Goal: Task Accomplishment & Management: Use online tool/utility

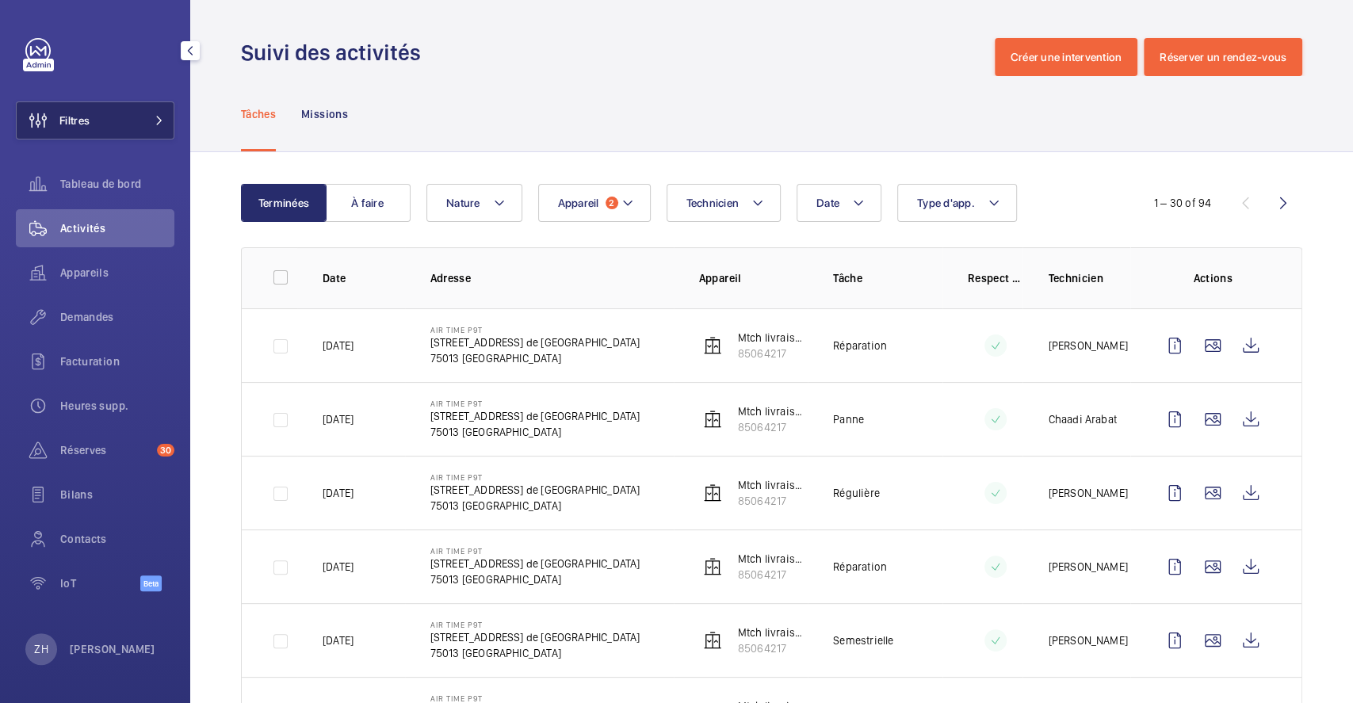
click at [128, 105] on button "Filtres" at bounding box center [95, 120] width 159 height 38
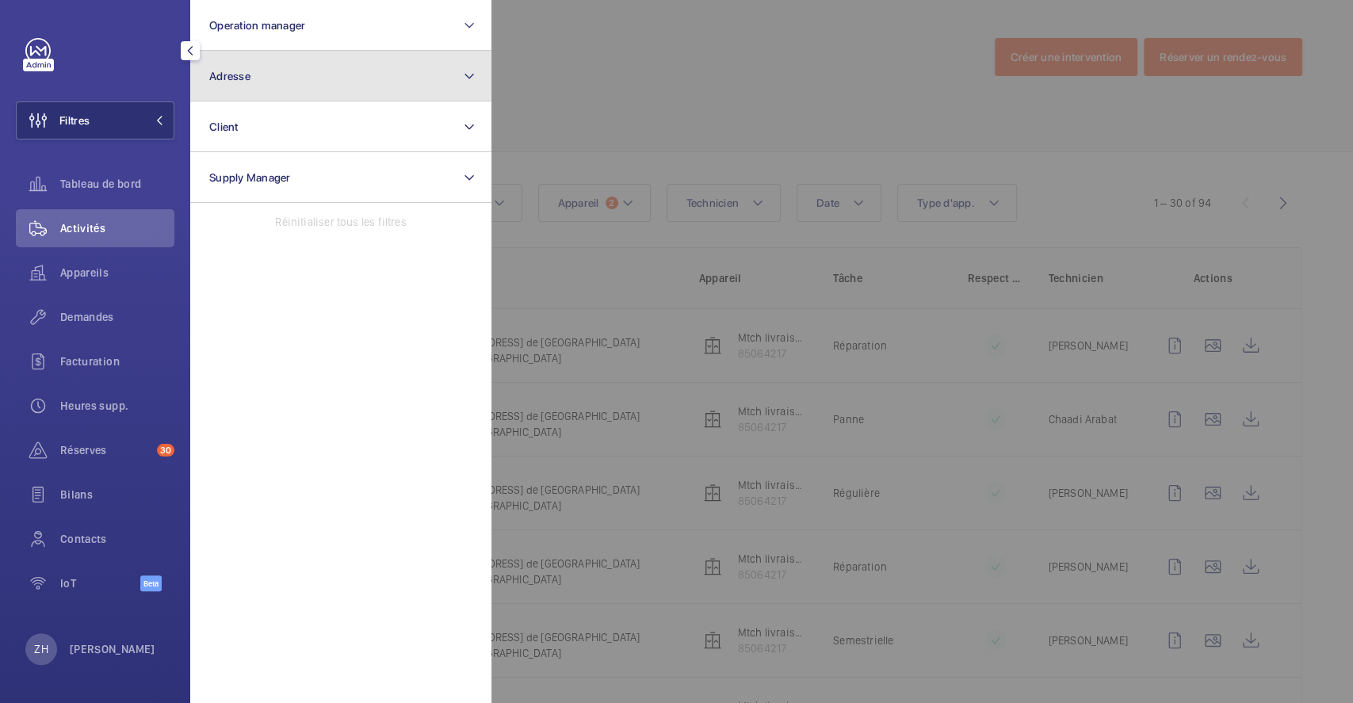
click at [291, 82] on button "Adresse" at bounding box center [340, 76] width 301 height 51
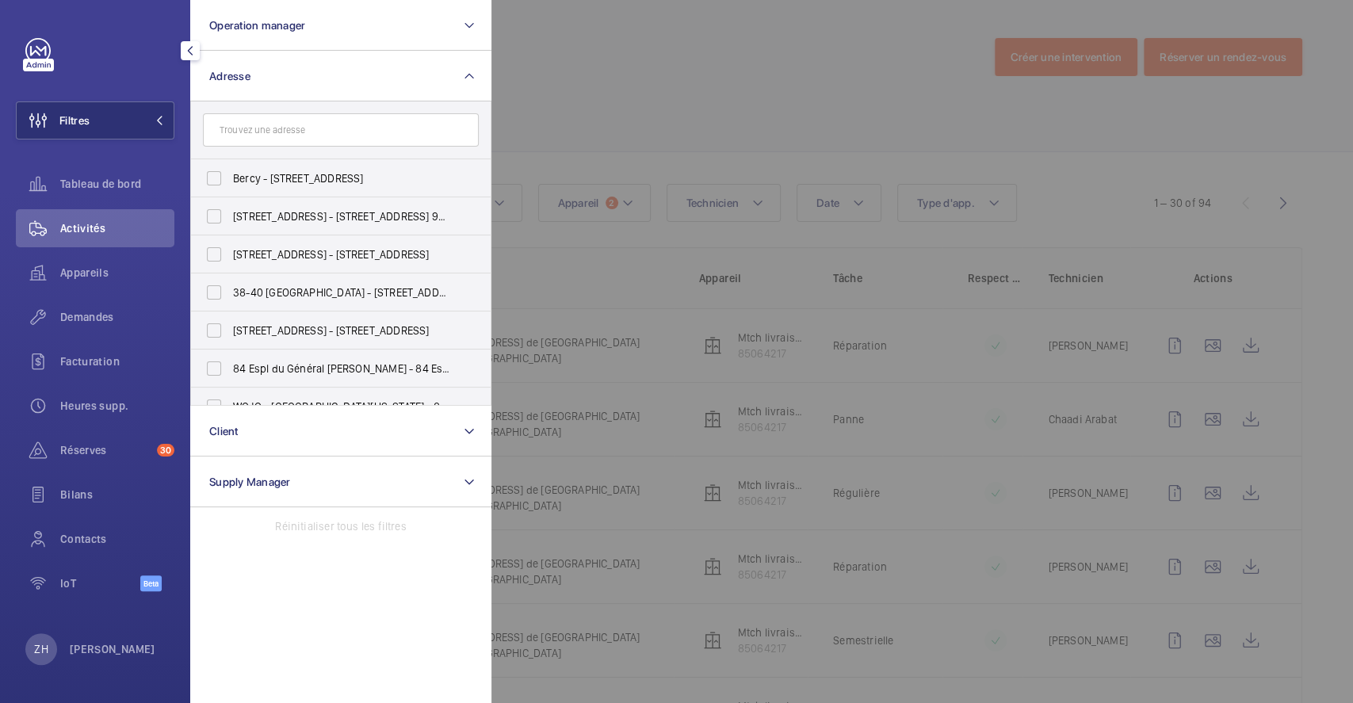
click at [279, 131] on input "text" at bounding box center [341, 129] width 276 height 33
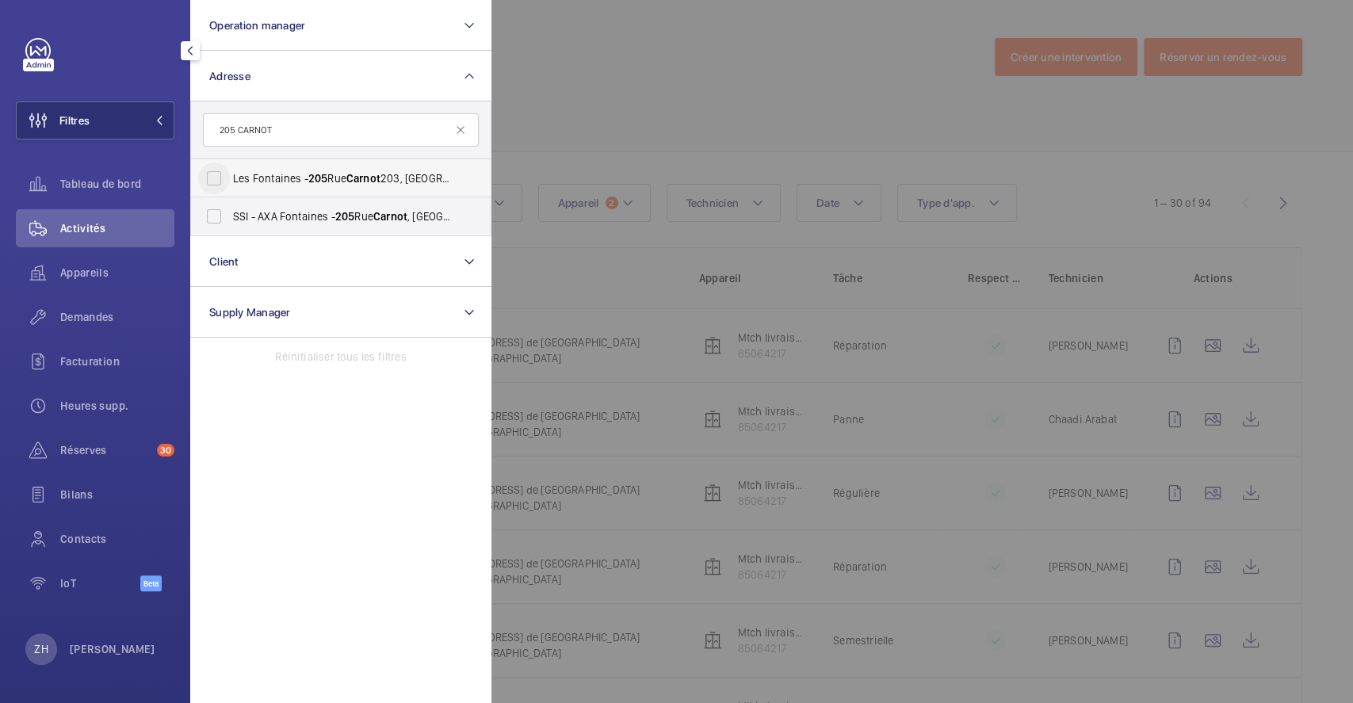
type input "205 CARNOT"
click at [216, 176] on input "Les Fontaines - [STREET_ADDRESS]" at bounding box center [214, 179] width 32 height 32
checkbox input "true"
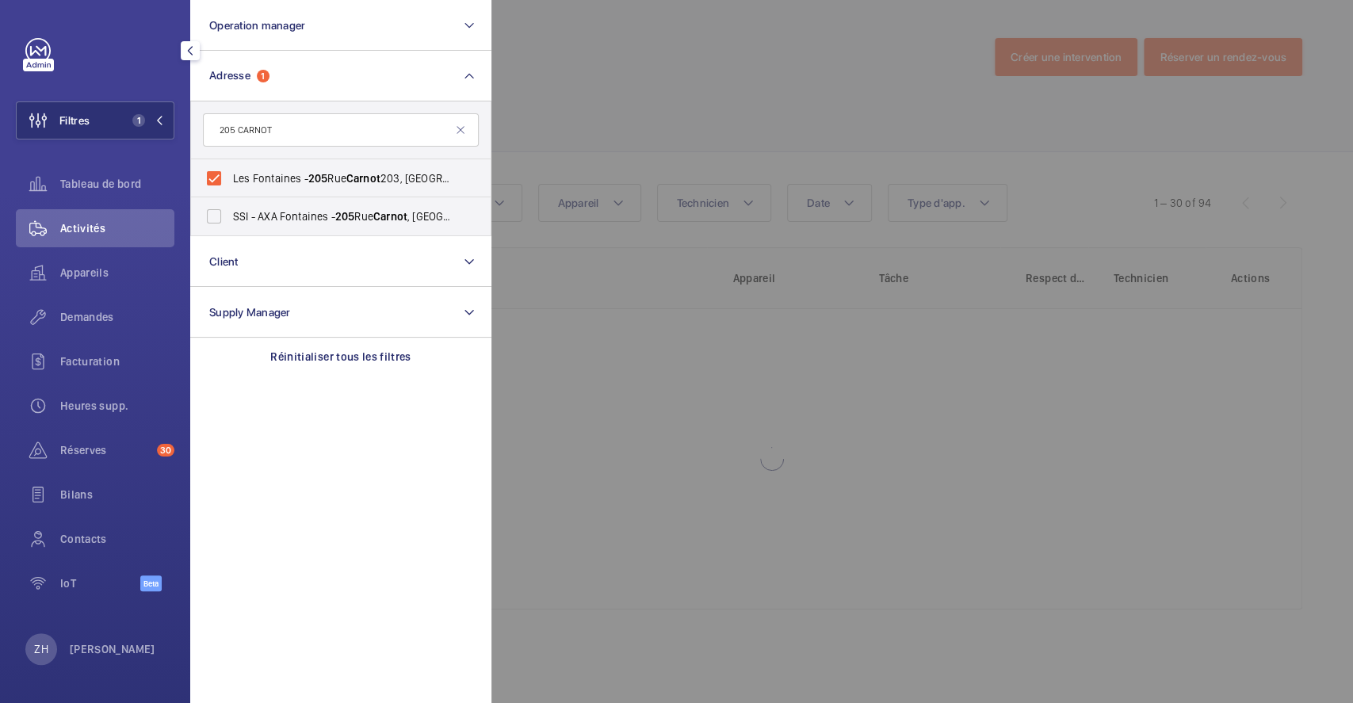
click at [717, 98] on div at bounding box center [1168, 351] width 1353 height 703
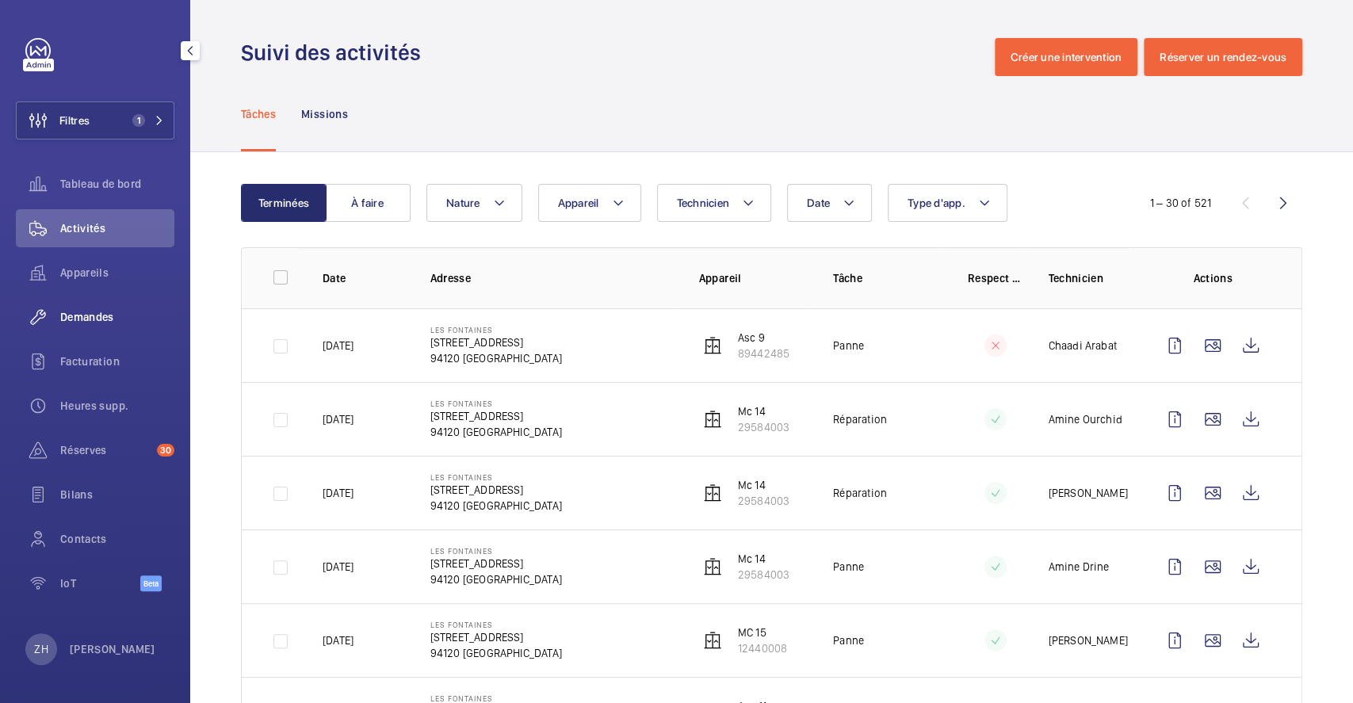
click at [99, 308] on div "Demandes" at bounding box center [95, 317] width 159 height 38
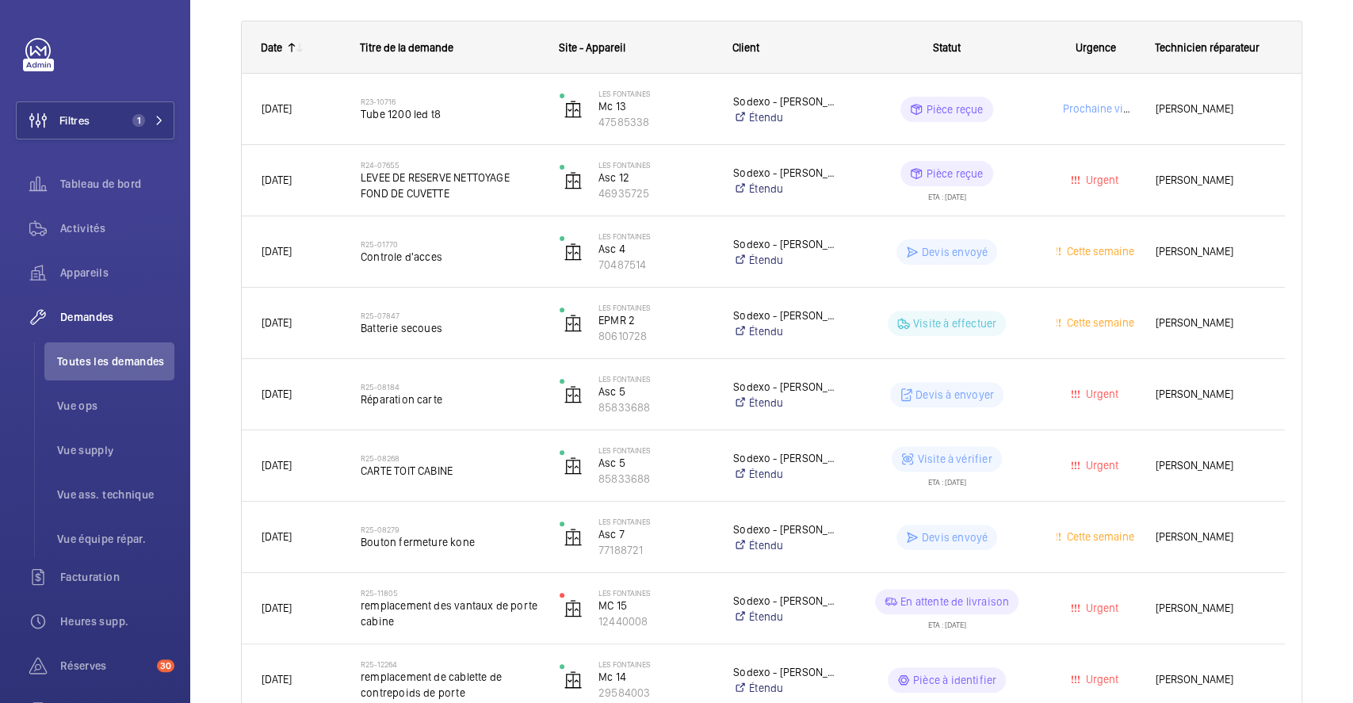
scroll to position [400, 0]
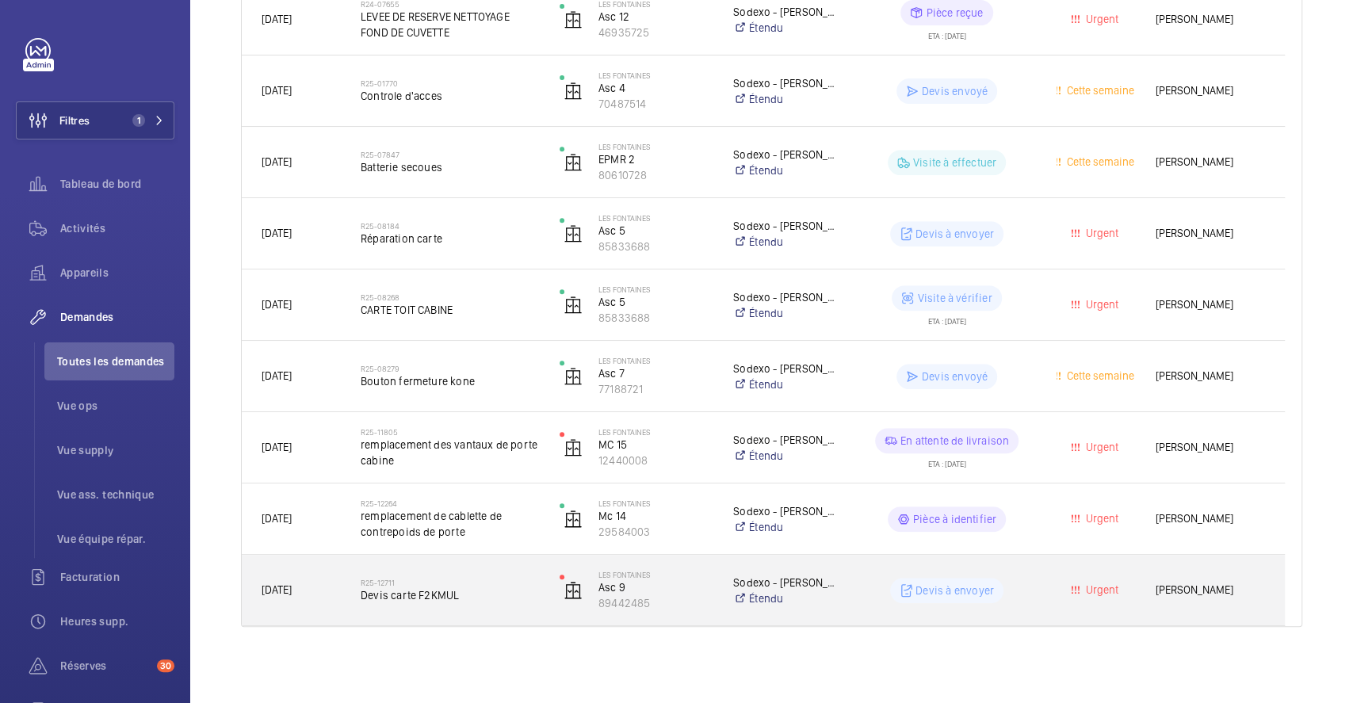
click at [931, 592] on p "Devis à envoyer" at bounding box center [955, 591] width 78 height 16
